Goal: Transaction & Acquisition: Purchase product/service

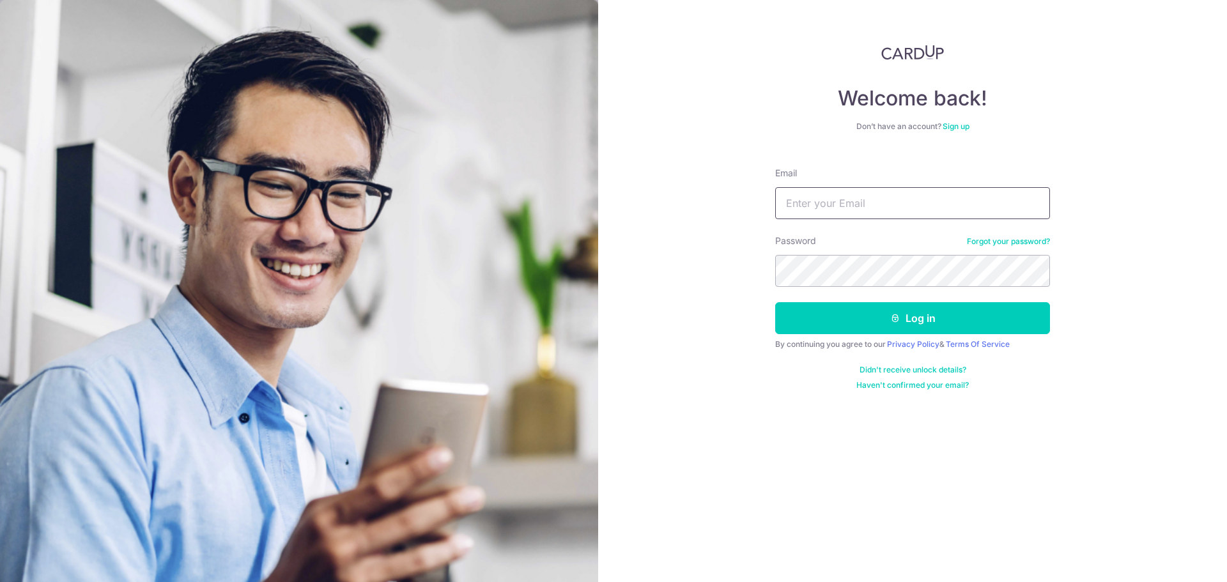
click at [877, 201] on input "Email" at bounding box center [912, 203] width 275 height 32
click at [844, 205] on input "nicolas.mok@bellyempire.com" at bounding box center [912, 203] width 275 height 32
type input "nicolas.mok+xmx1@bellyempire.com"
click at [775, 302] on button "Log in" at bounding box center [912, 318] width 275 height 32
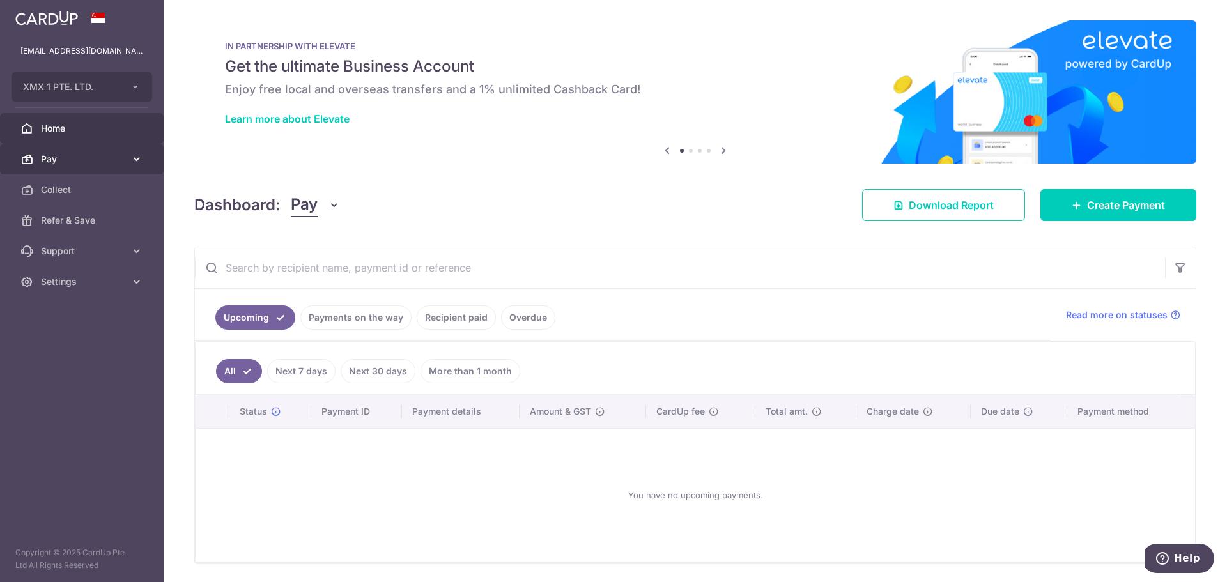
click at [66, 162] on span "Pay" at bounding box center [83, 159] width 84 height 13
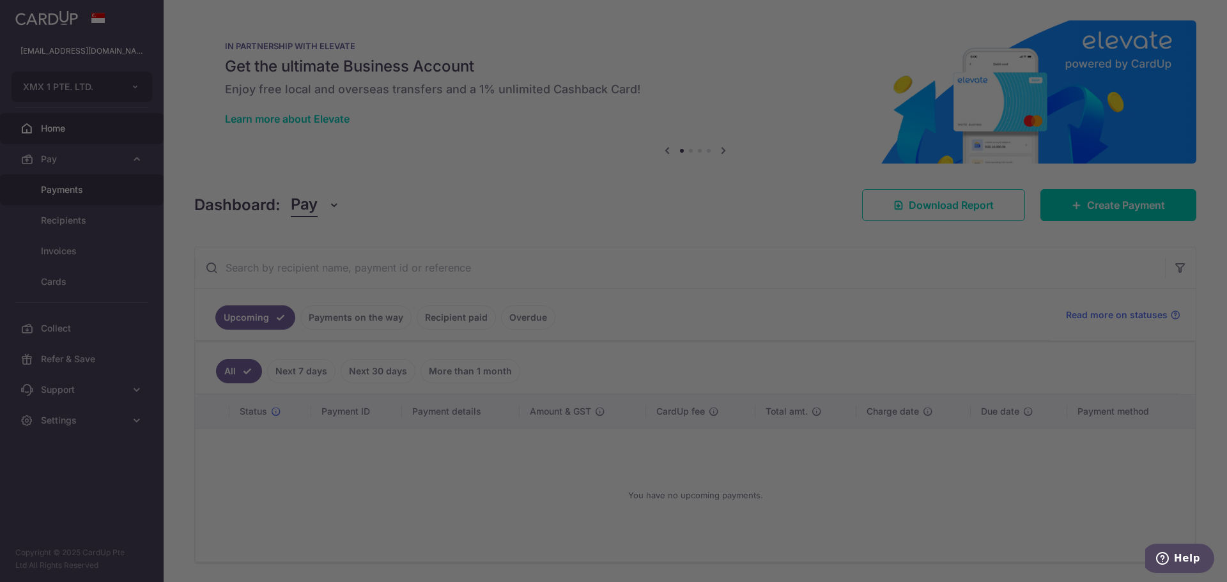
click at [81, 194] on div at bounding box center [620, 294] width 1240 height 588
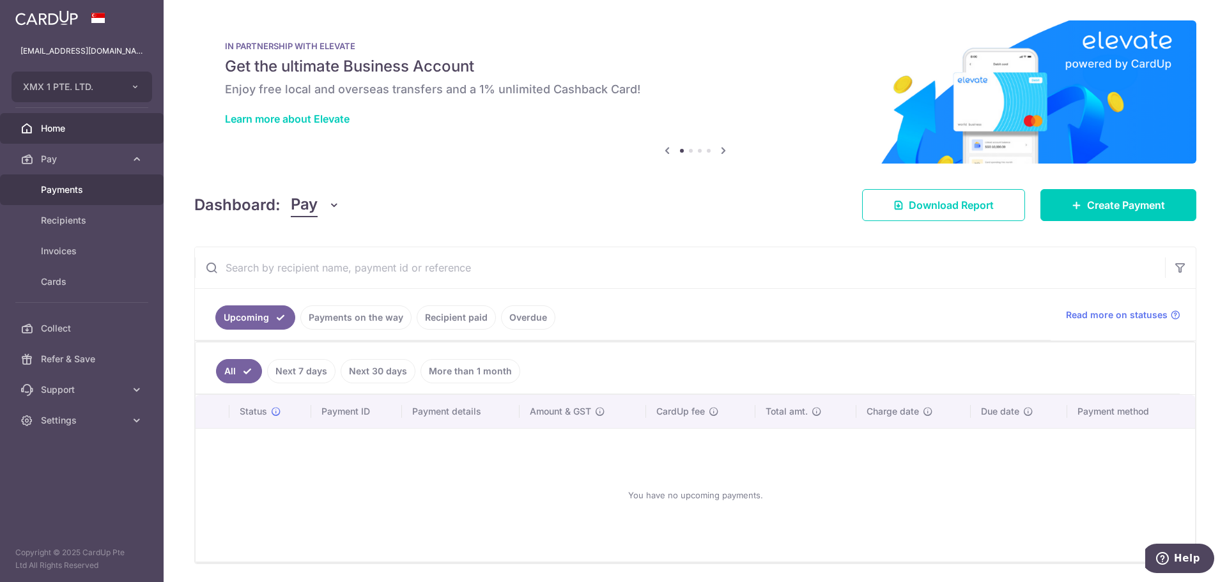
click at [88, 190] on span "Payments" at bounding box center [83, 189] width 84 height 13
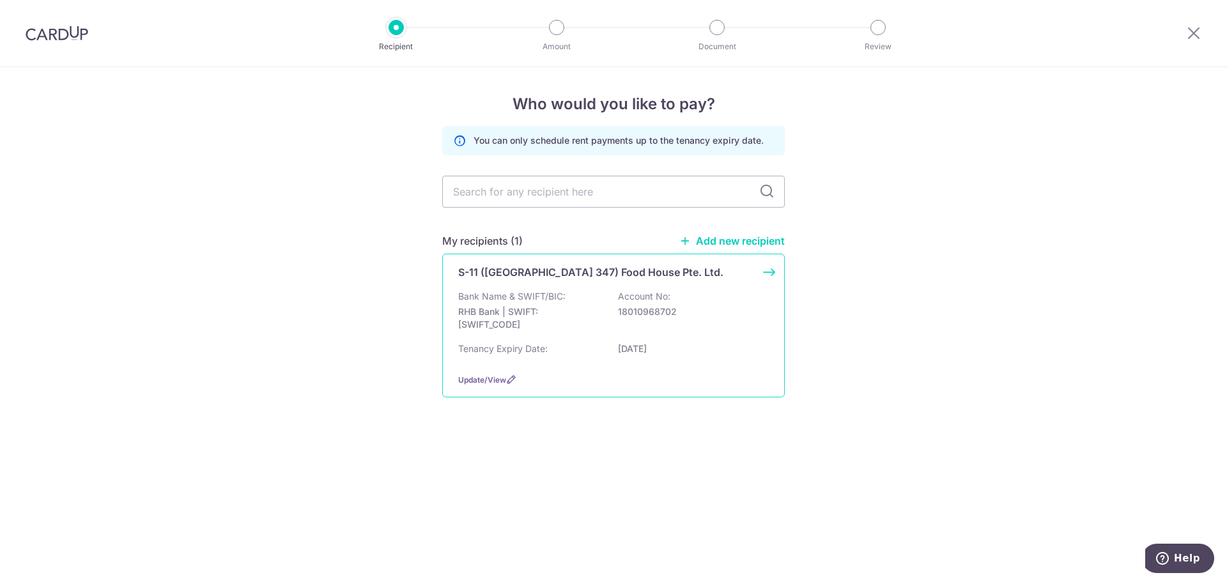
click at [532, 348] on p "Tenancy Expiry Date:" at bounding box center [502, 349] width 89 height 13
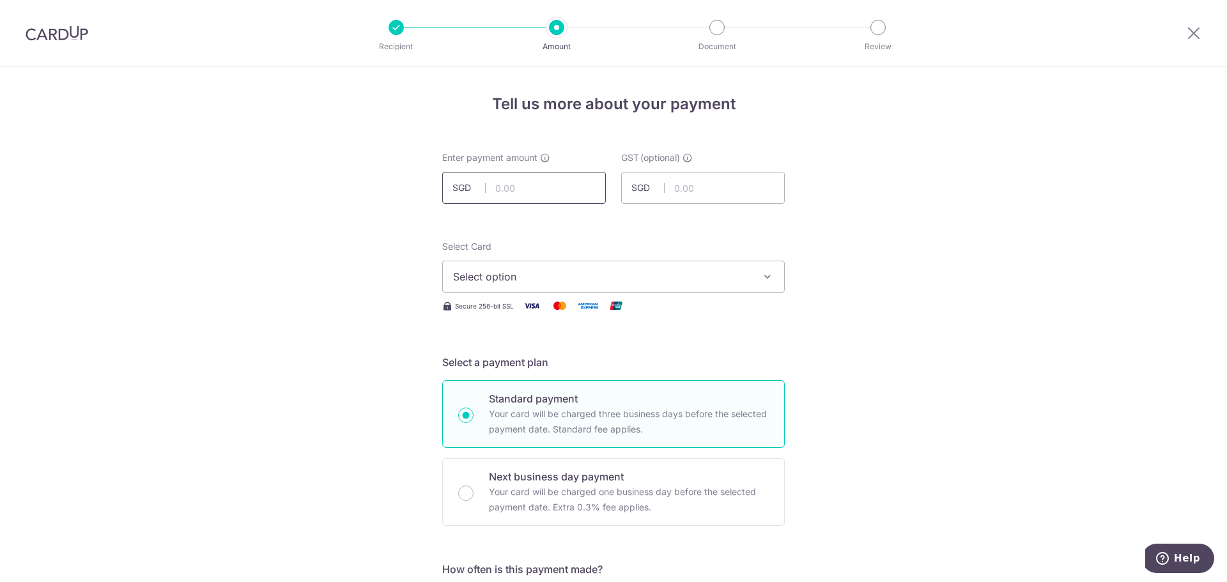
click at [518, 188] on input "text" at bounding box center [524, 188] width 164 height 32
type input "8,022.77"
click at [552, 272] on span "Select option" at bounding box center [602, 276] width 298 height 15
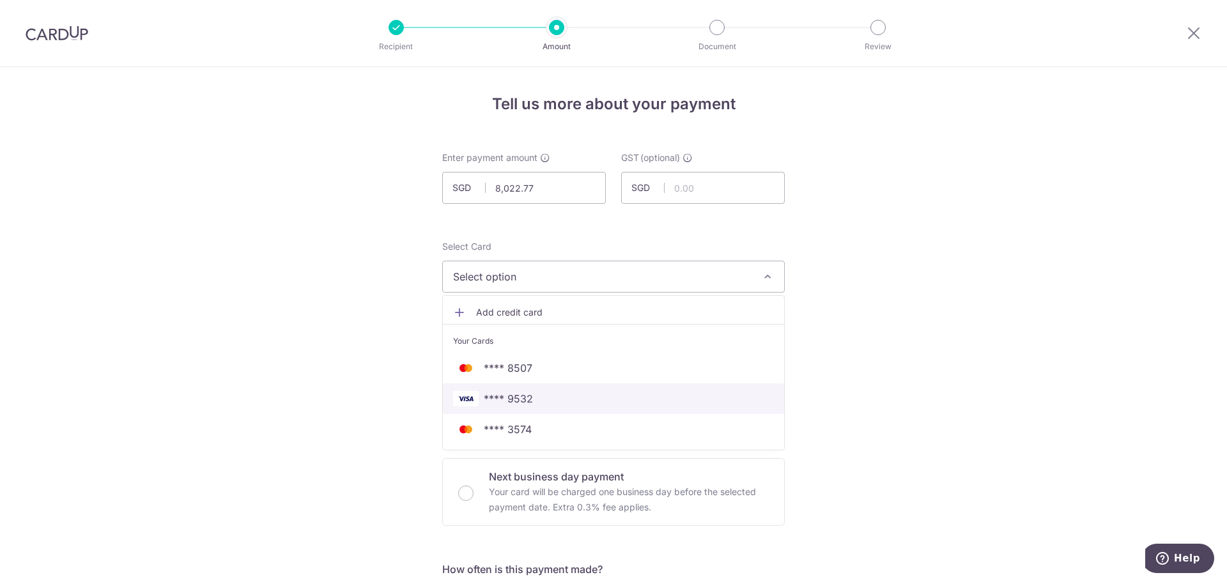
click at [542, 398] on span "**** 9532" at bounding box center [613, 398] width 321 height 15
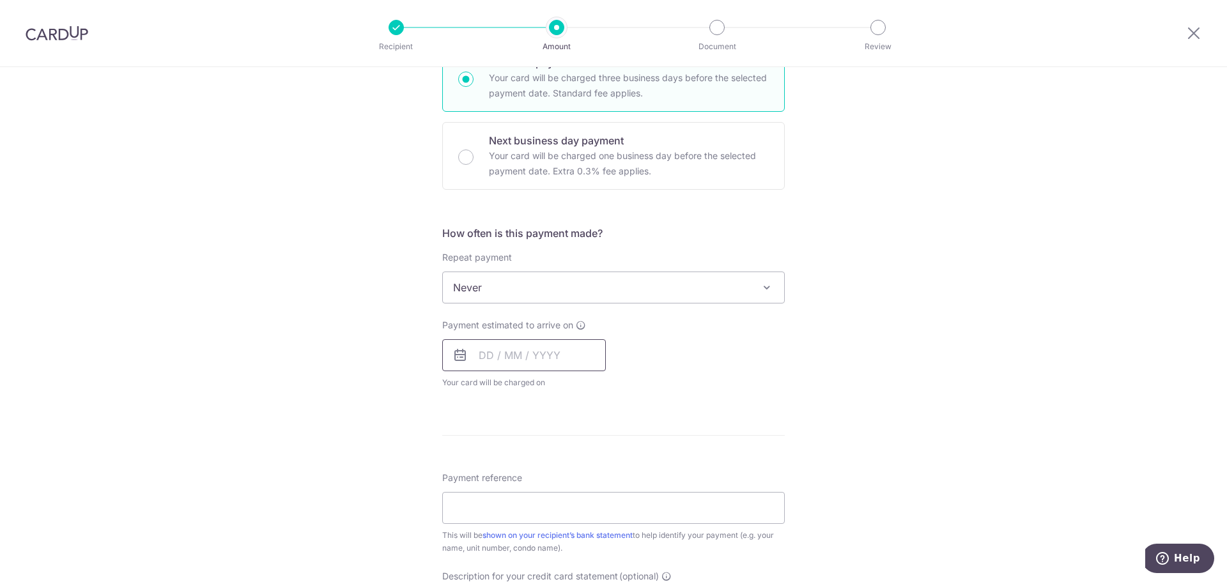
scroll to position [384, 0]
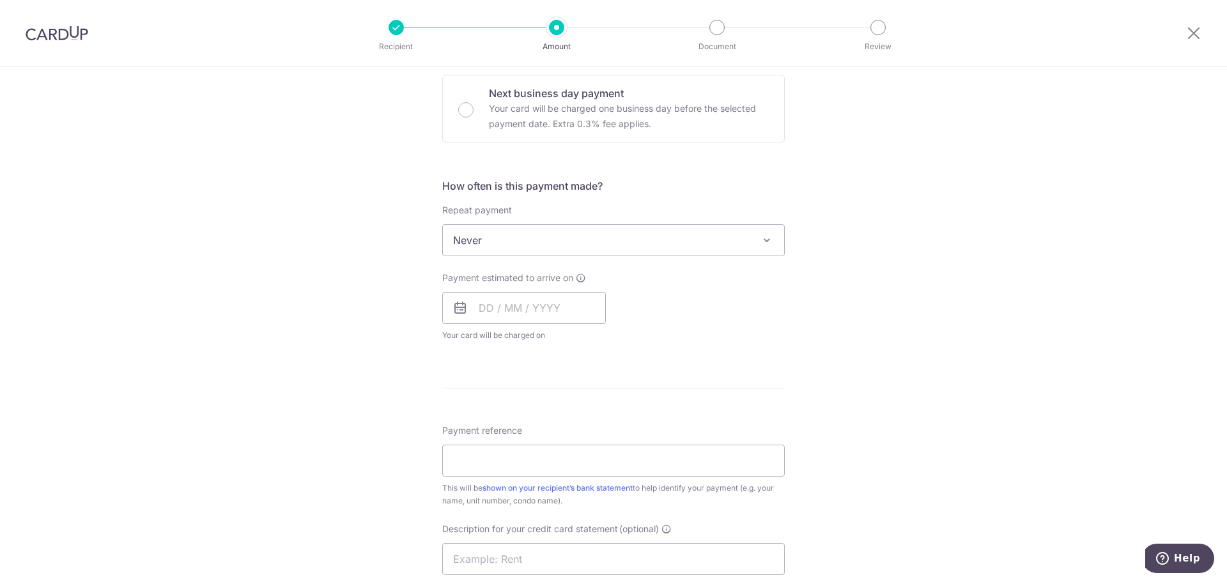
click at [569, 251] on span "Never" at bounding box center [613, 240] width 341 height 31
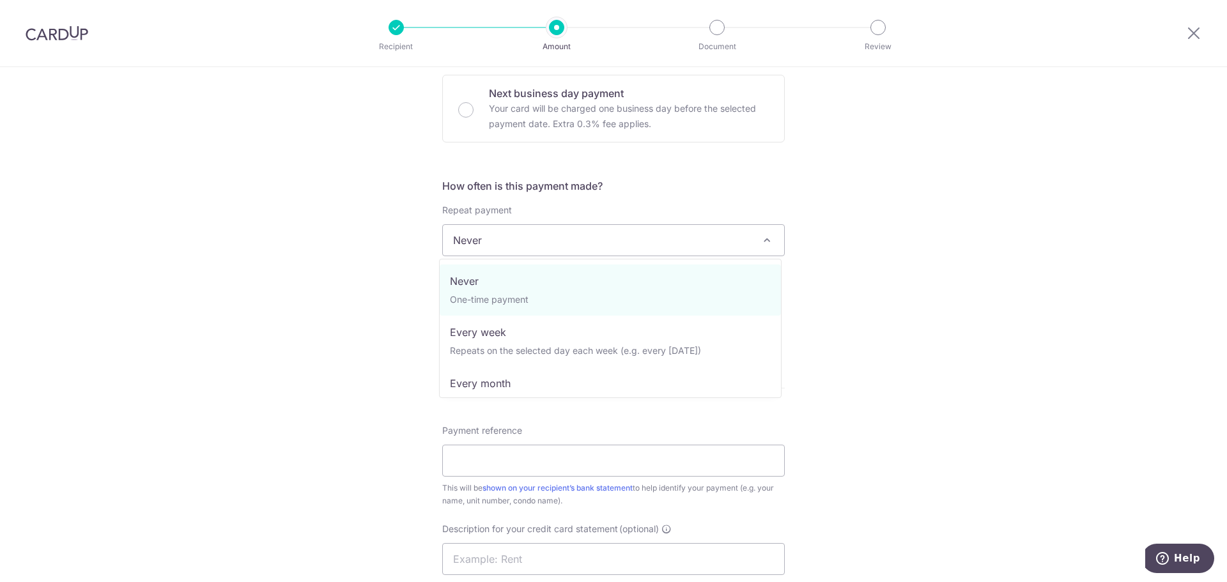
drag, startPoint x: 322, startPoint y: 245, endPoint x: 380, endPoint y: 273, distance: 64.6
click at [322, 245] on div "Tell us more about your payment Enter payment amount SGD 8,022.77 8022.77 GST (…" at bounding box center [613, 305] width 1227 height 1242
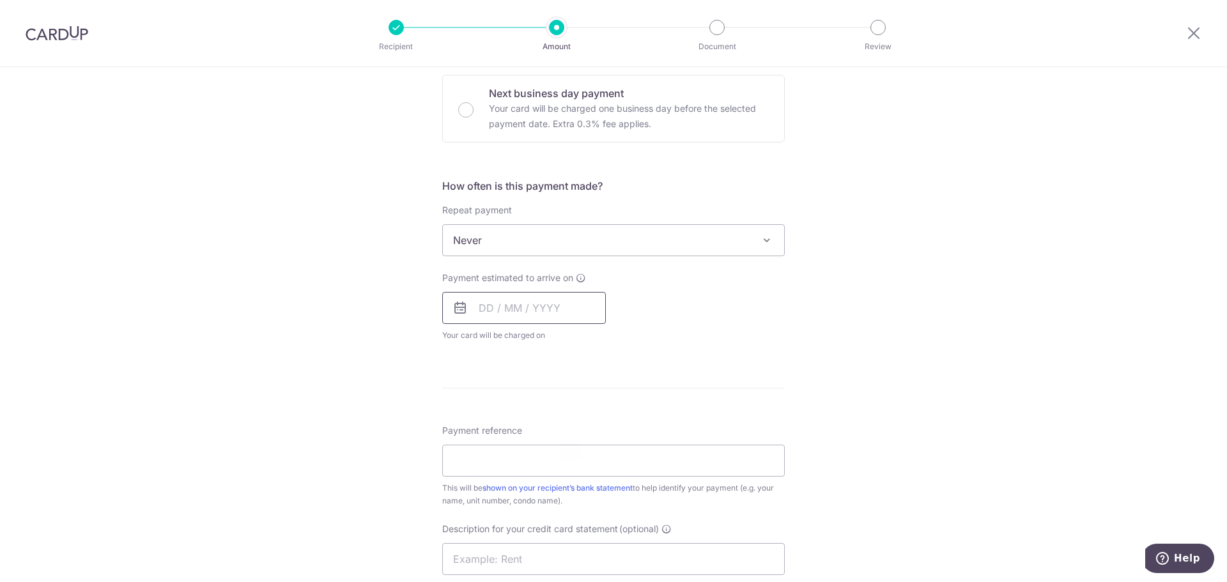
click at [493, 308] on input "text" at bounding box center [524, 308] width 164 height 32
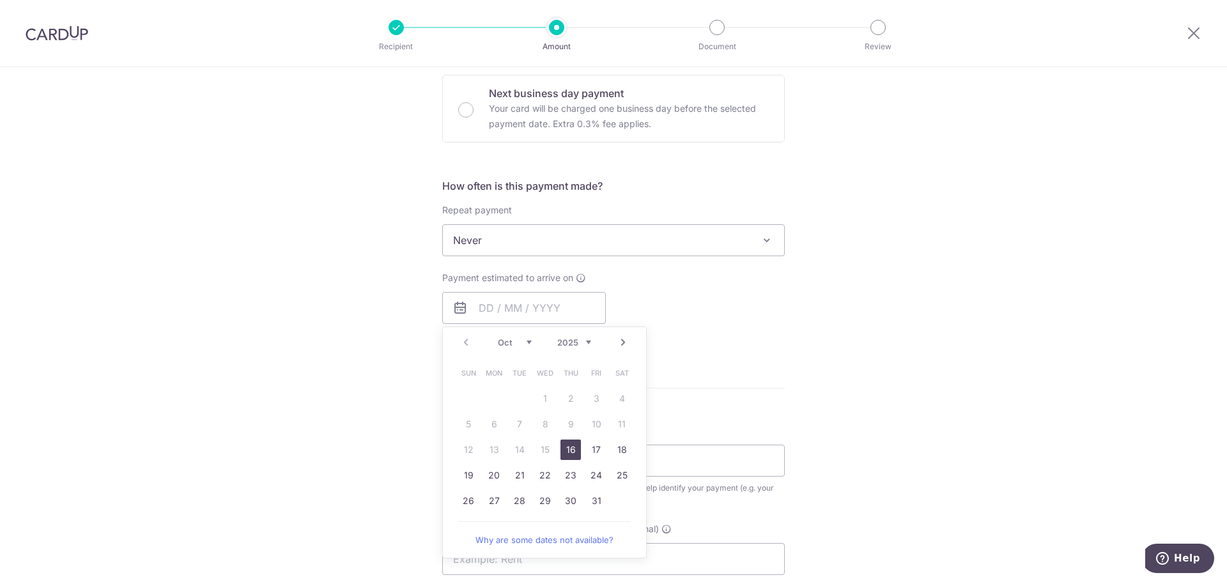
click at [715, 276] on div "Payment estimated to arrive on Prev Next Oct Nov Dec 2025 2026 2027 2028 2029 2…" at bounding box center [614, 307] width 358 height 70
click at [635, 240] on span "Never" at bounding box center [613, 240] width 341 height 31
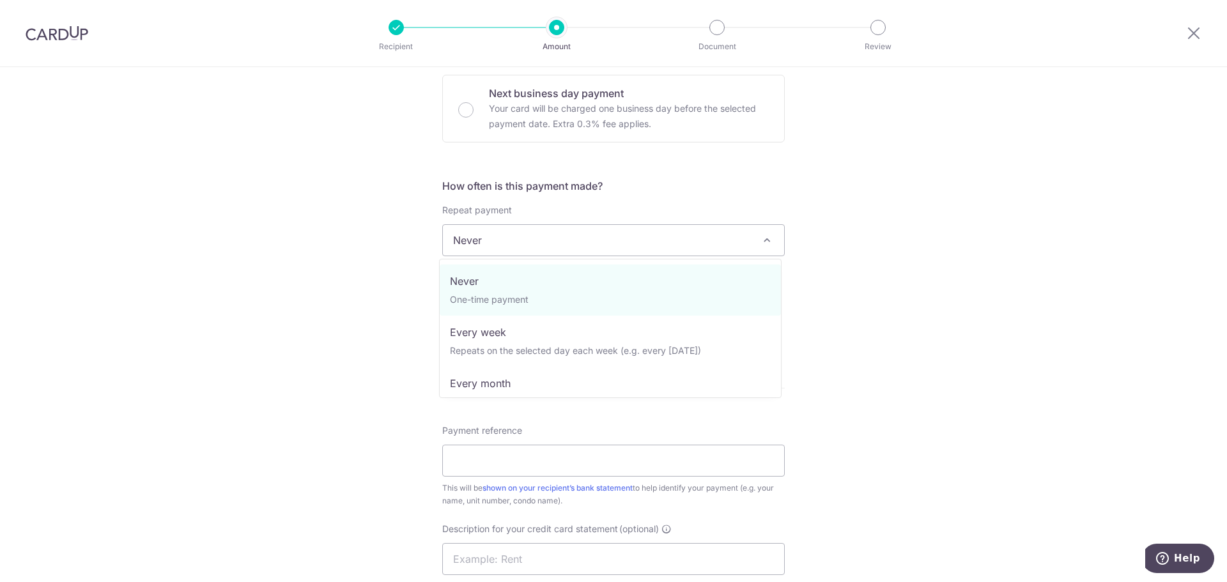
click at [901, 224] on div "Tell us more about your payment Enter payment amount SGD 8,022.77 8022.77 GST (…" at bounding box center [613, 305] width 1227 height 1242
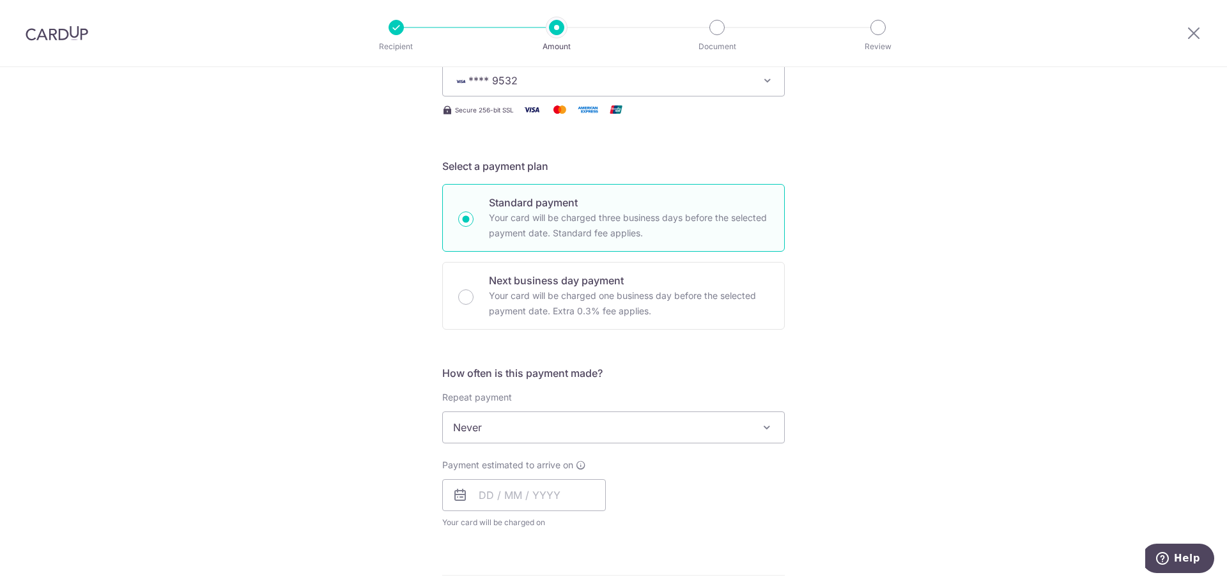
scroll to position [192, 0]
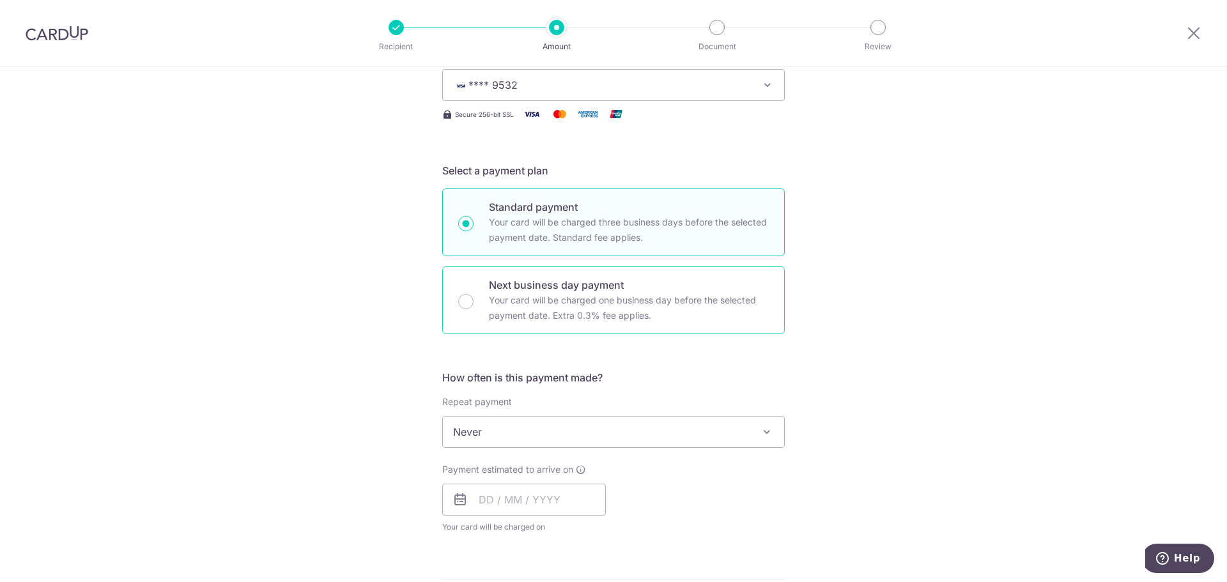
click at [587, 290] on p "Next business day payment" at bounding box center [629, 284] width 280 height 15
click at [474, 294] on input "Next business day payment Your card will be charged one business day before the…" at bounding box center [465, 301] width 15 height 15
radio input "false"
radio input "true"
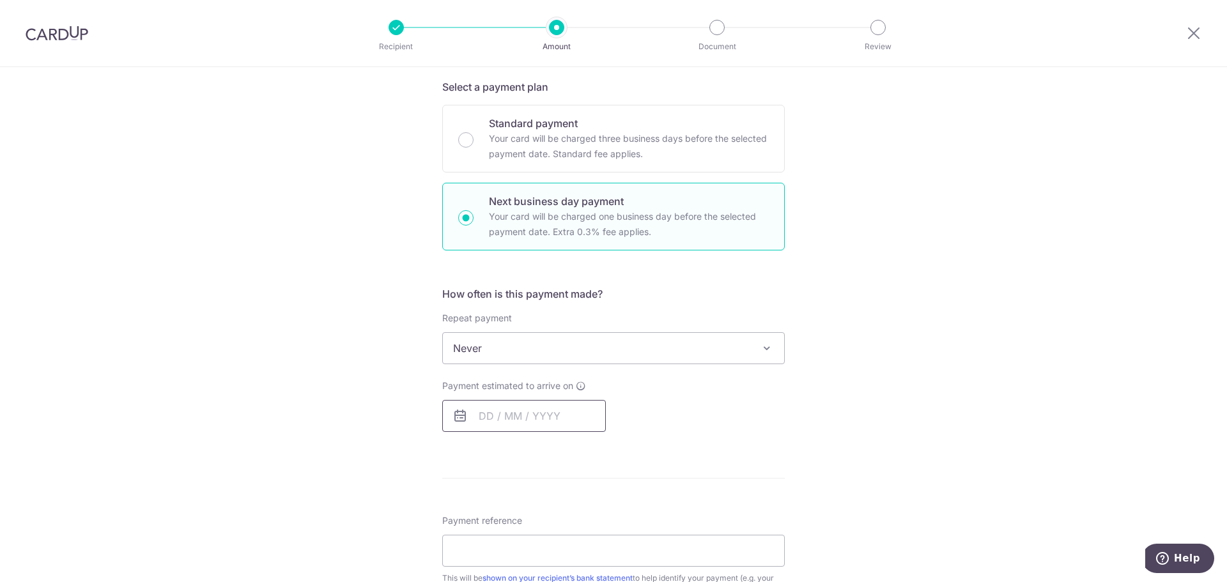
scroll to position [320, 0]
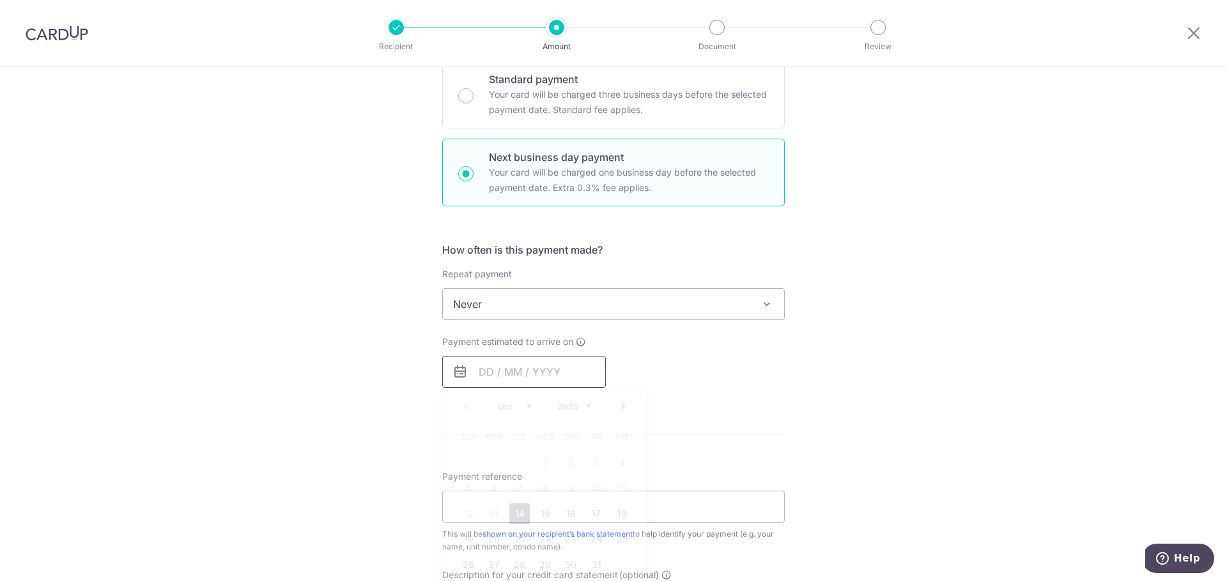
click at [497, 363] on input "text" at bounding box center [524, 372] width 164 height 32
click at [515, 515] on link "14" at bounding box center [519, 514] width 20 height 20
type input "[DATE]"
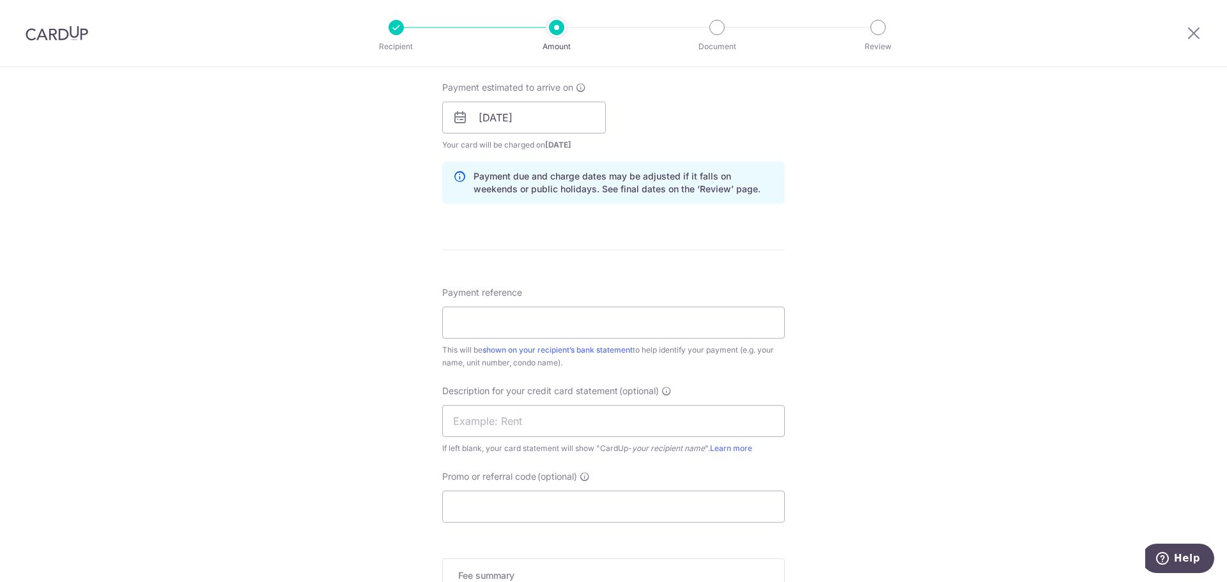
scroll to position [575, 0]
click at [518, 326] on input "Payment reference" at bounding box center [613, 322] width 343 height 32
click at [534, 329] on input "XMX1 OCT RENT" at bounding box center [613, 322] width 343 height 32
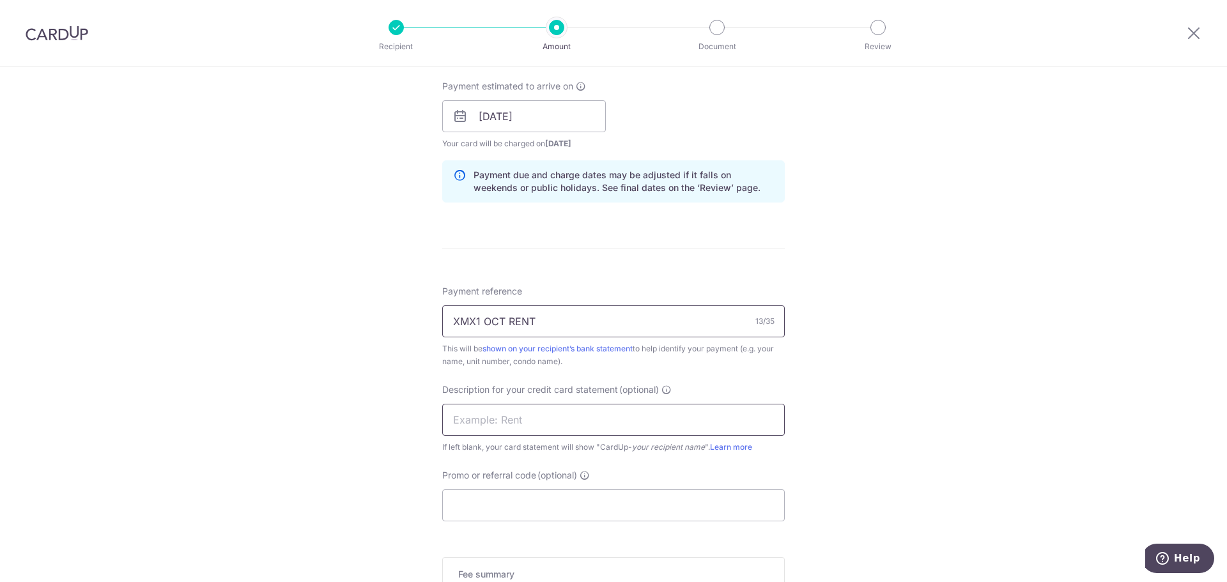
type input "XMX1 OCT RENT"
click at [540, 421] on input "text" at bounding box center [613, 420] width 343 height 32
paste input "XMX1 OCT RENT"
type input "XMX1 OCT RENT"
click at [250, 385] on div "Tell us more about your payment Enter payment amount SGD 8,022.77 8022.77 GST (…" at bounding box center [613, 170] width 1227 height 1356
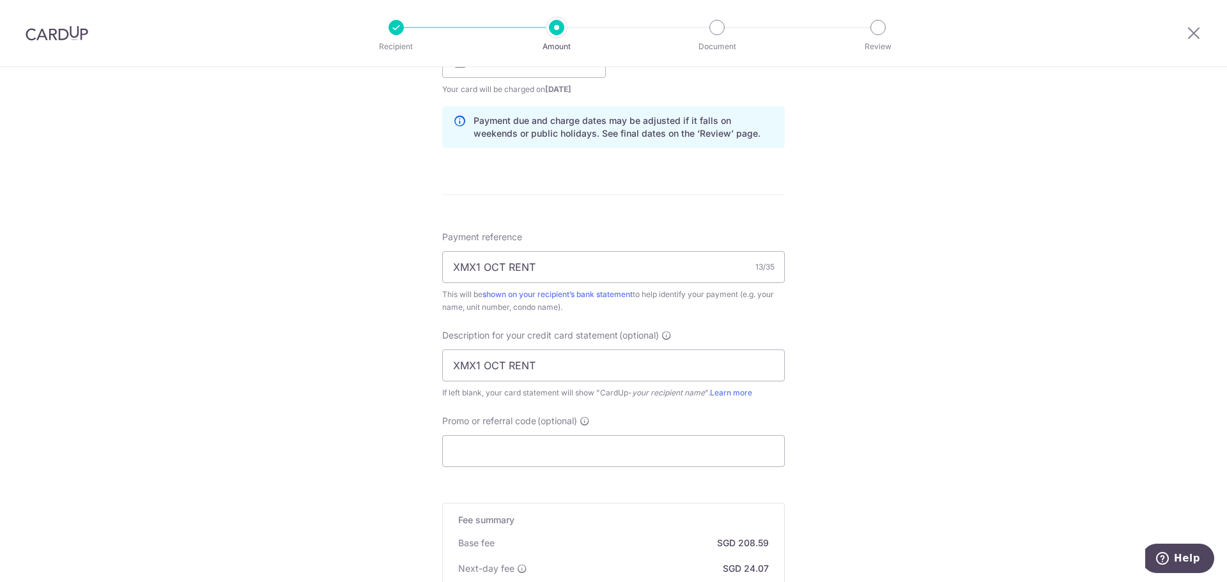
scroll to position [703, 0]
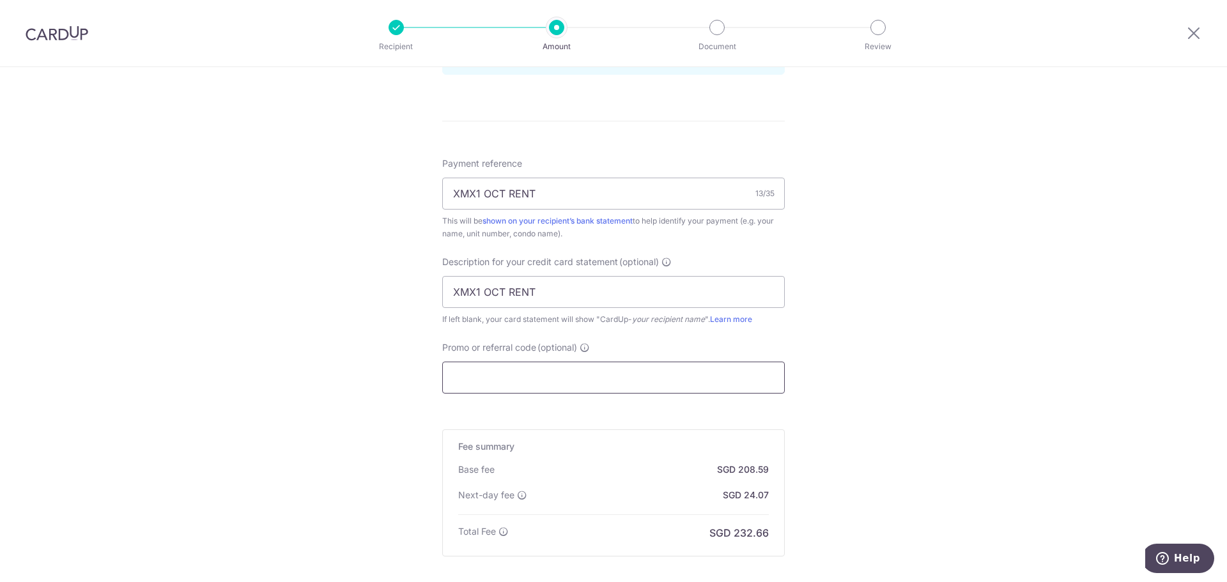
click at [557, 389] on input "Promo or referral code (optional)" at bounding box center [613, 378] width 343 height 32
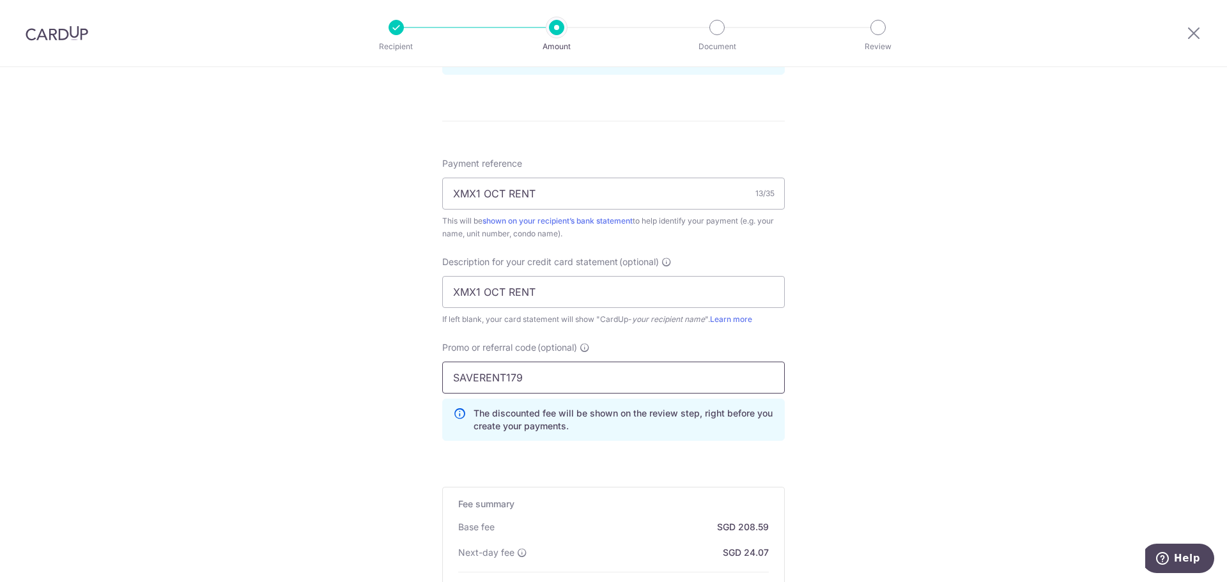
type input "SAVERENT179"
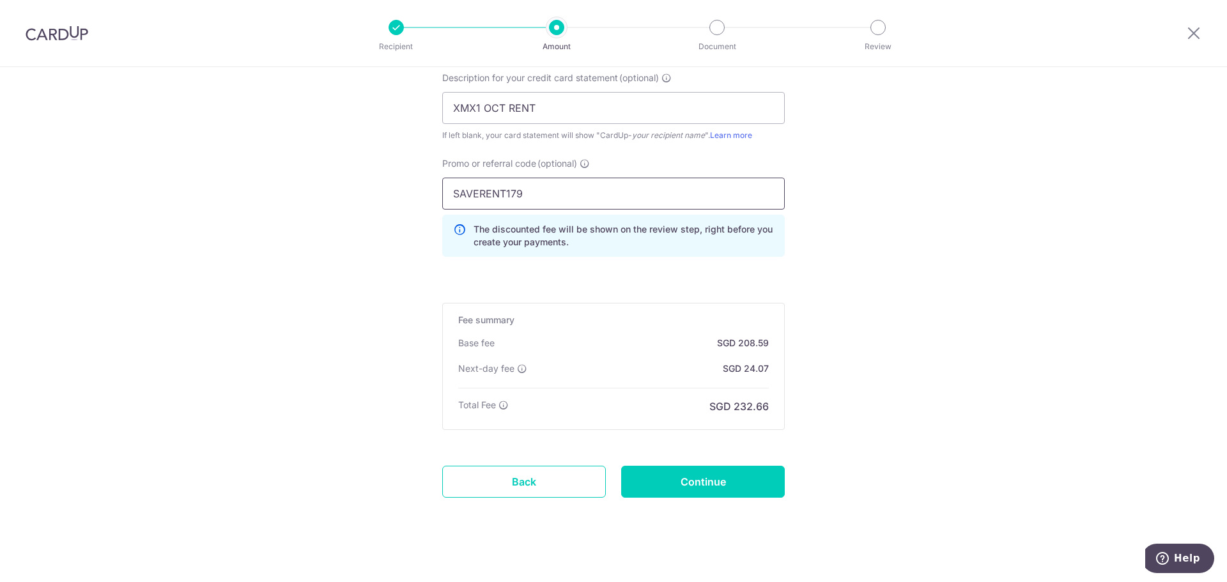
scroll to position [899, 0]
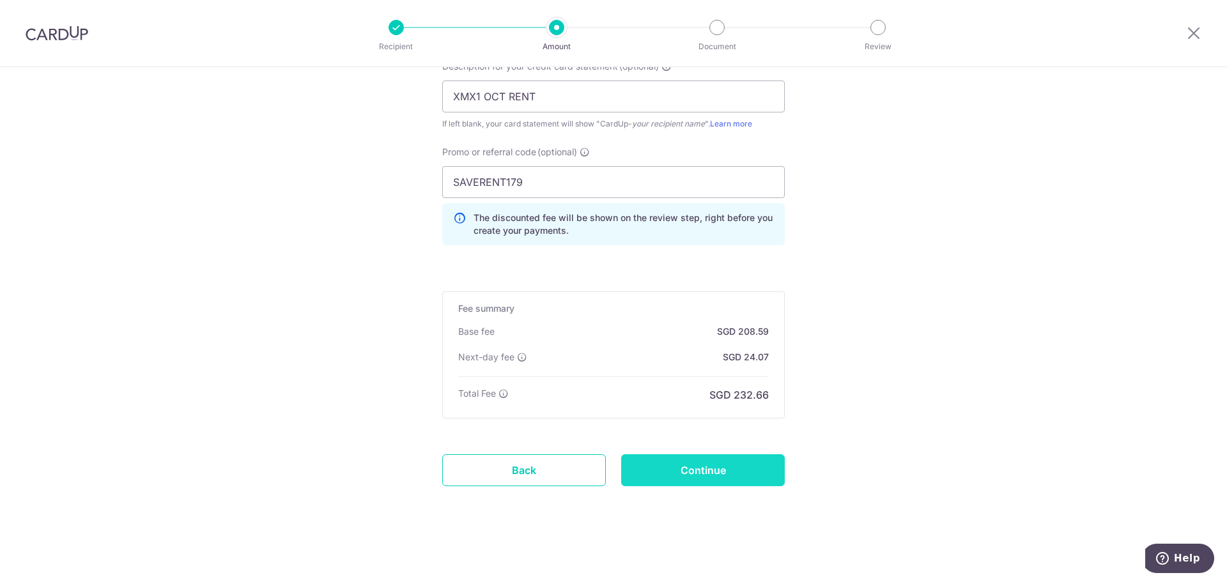
click at [698, 470] on input "Continue" at bounding box center [703, 471] width 164 height 32
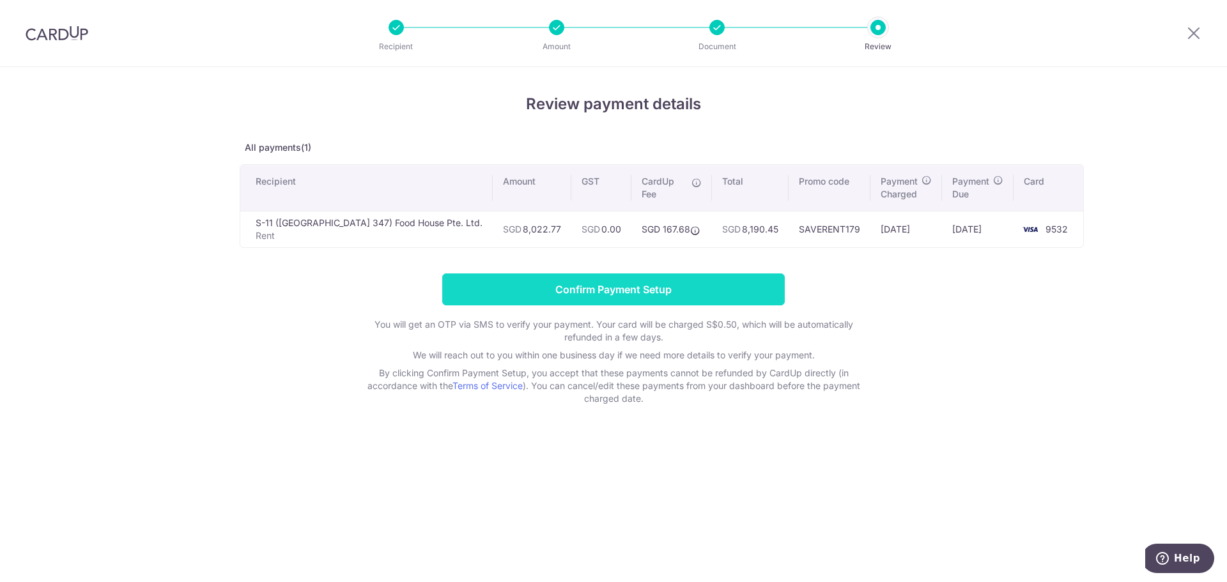
click at [680, 288] on input "Confirm Payment Setup" at bounding box center [613, 290] width 343 height 32
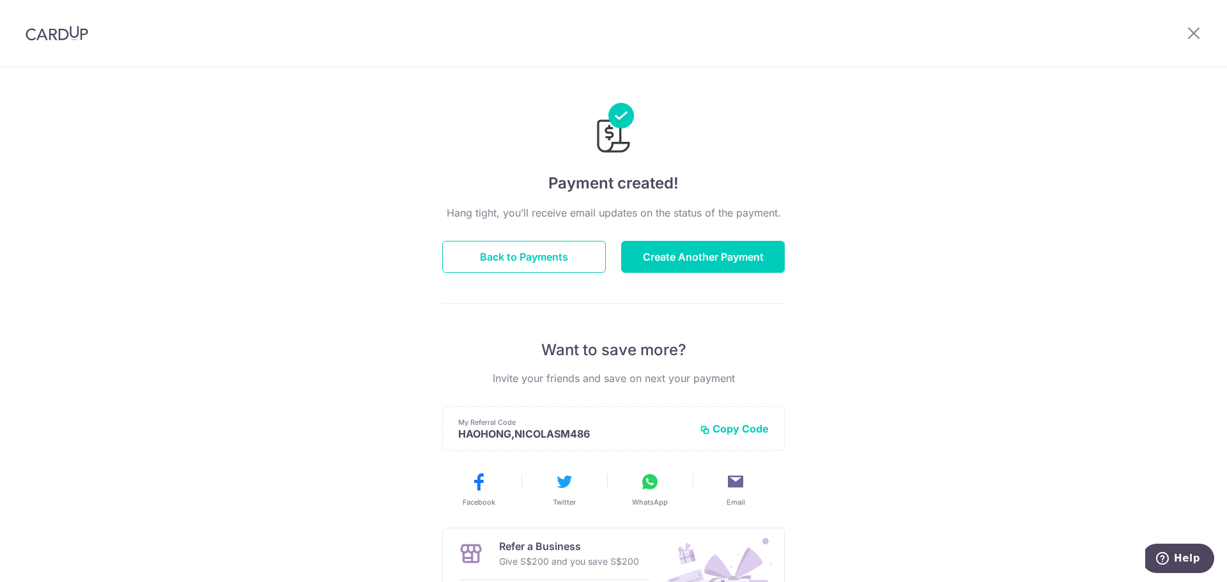
click at [1053, 162] on div "Payment created! Hang tight, you’ll receive email updates on the status of the …" at bounding box center [613, 408] width 1227 height 683
click at [1194, 36] on icon at bounding box center [1193, 33] width 15 height 16
